Goal: Information Seeking & Learning: Learn about a topic

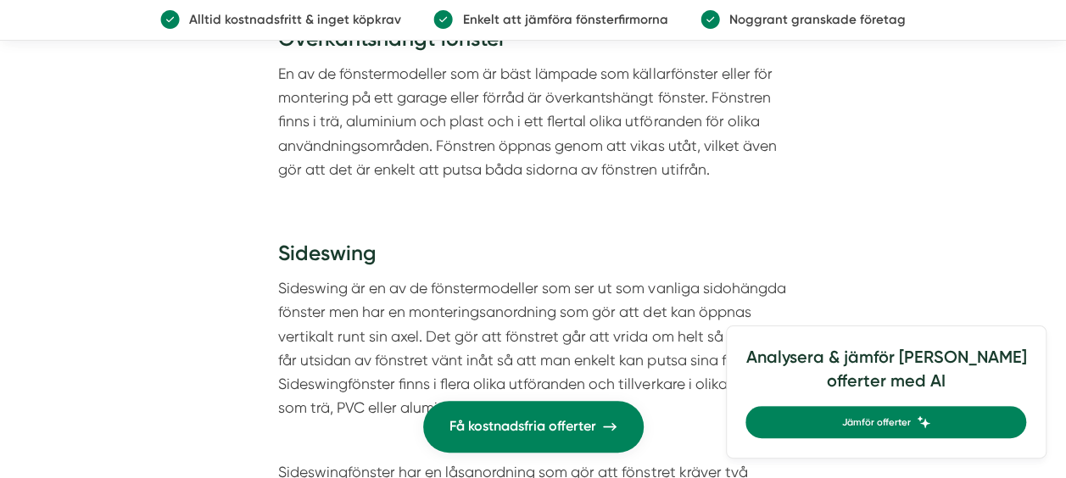
scroll to position [3580, 0]
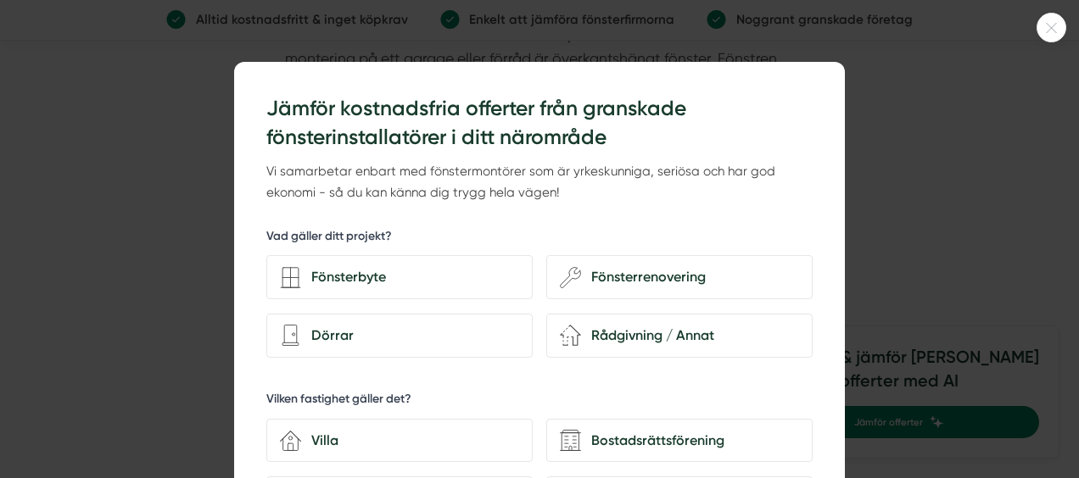
drag, startPoint x: 1070, startPoint y: 126, endPoint x: 1080, endPoint y: 237, distance: 112.3
click at [1065, 237] on html "NYHET Jämför offerter med AI Om oss Kontakta oss Anslut företag Fönster Dörrar …" at bounding box center [539, 205] width 1079 height 7571
click at [1046, 29] on icon at bounding box center [1051, 28] width 28 height 10
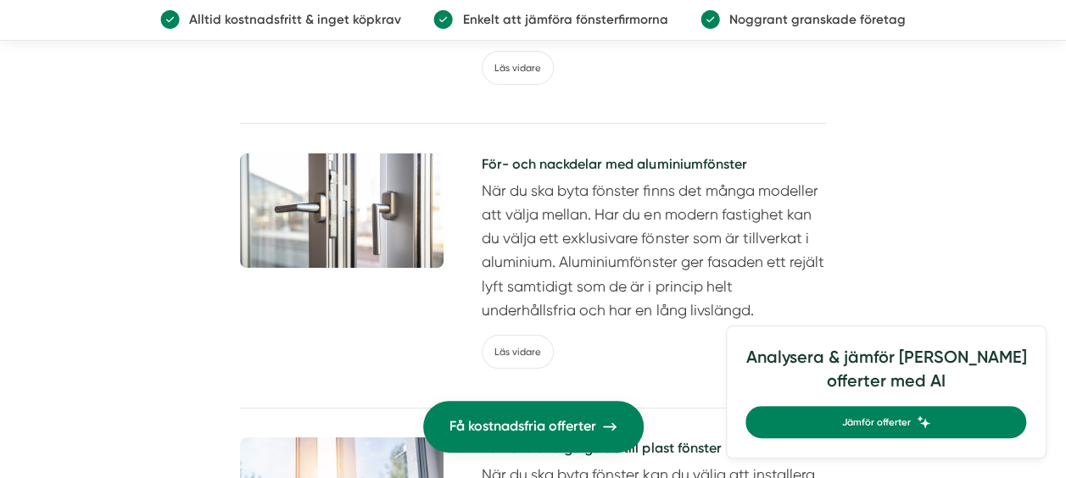
scroll to position [6173, 0]
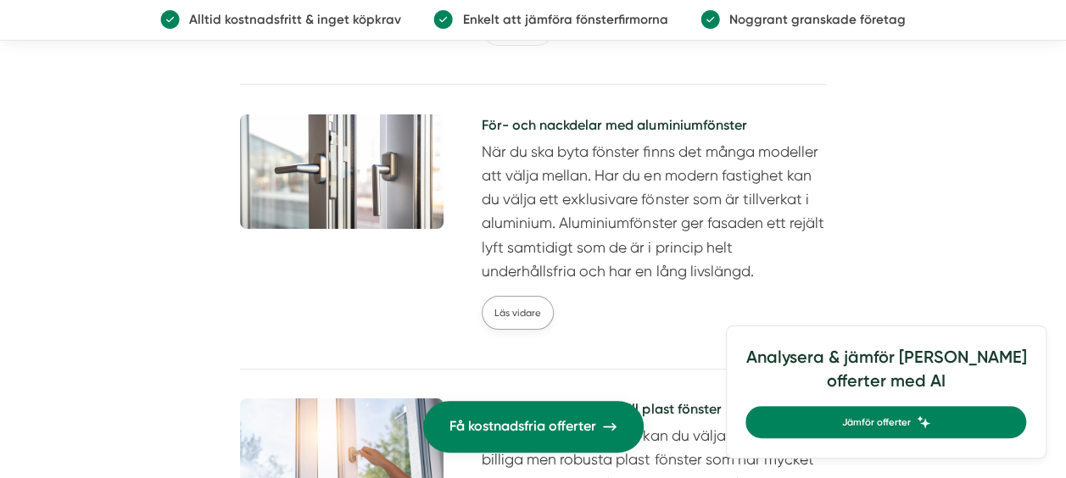
click at [523, 315] on link "Läs vidare" at bounding box center [518, 313] width 72 height 34
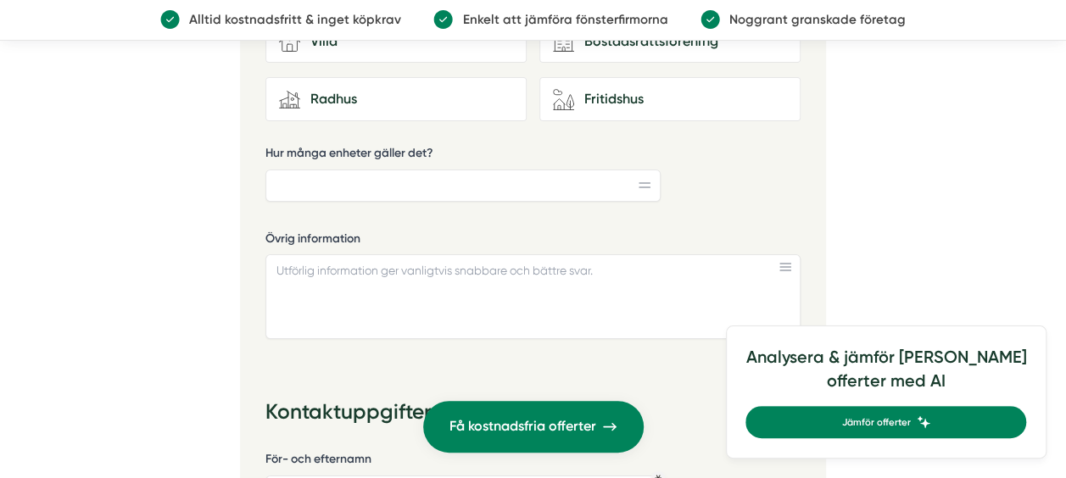
scroll to position [3104, 0]
